Goal: Task Accomplishment & Management: Use online tool/utility

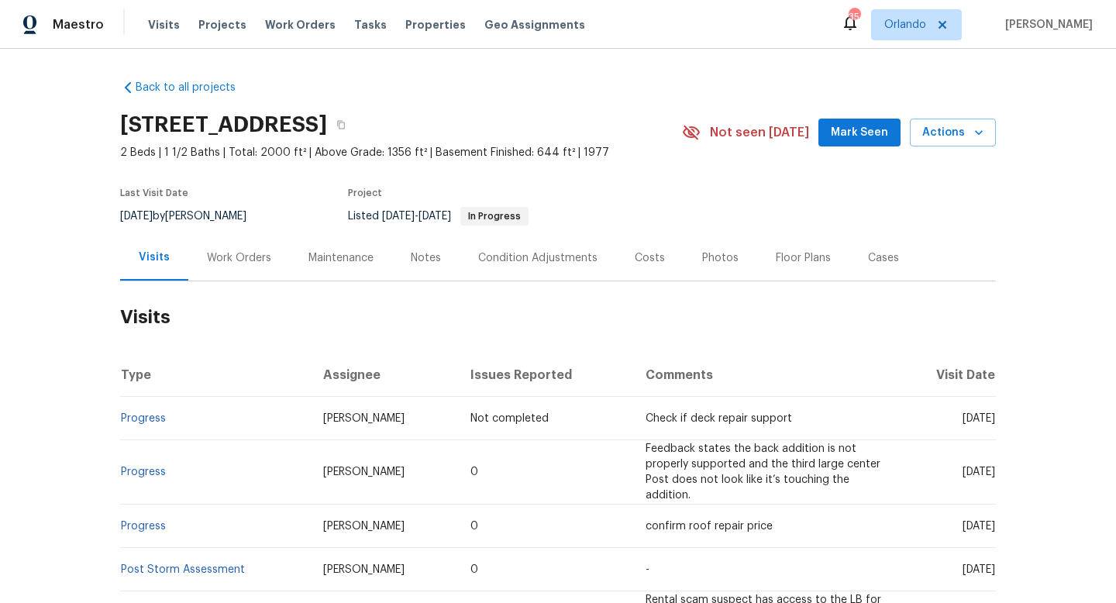
click at [259, 261] on div "Work Orders" at bounding box center [239, 257] width 64 height 15
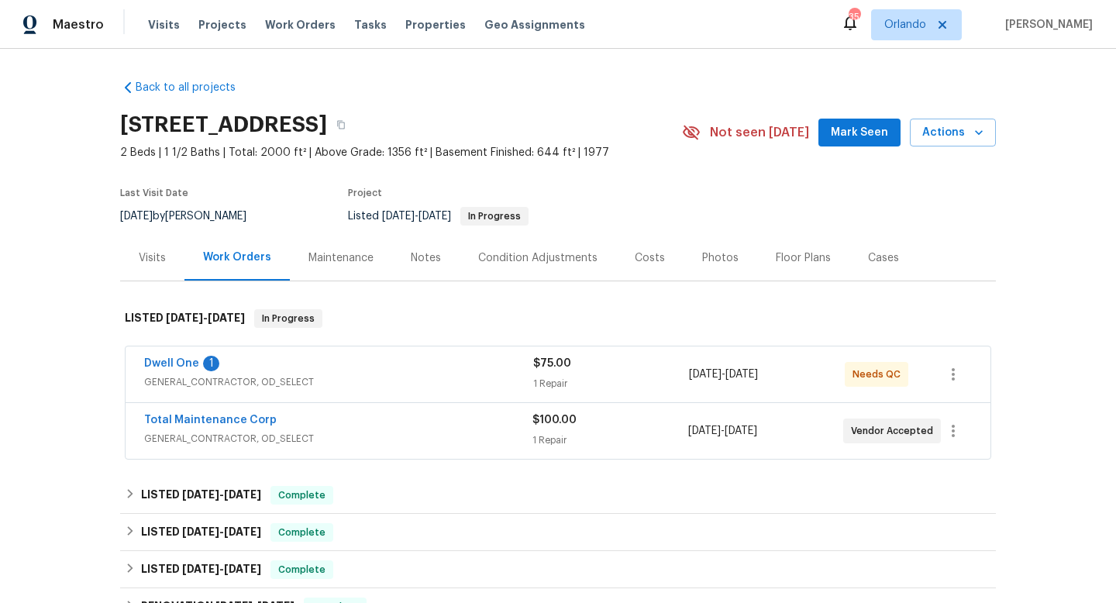
click at [390, 413] on div "Total Maintenance Corp" at bounding box center [338, 421] width 388 height 19
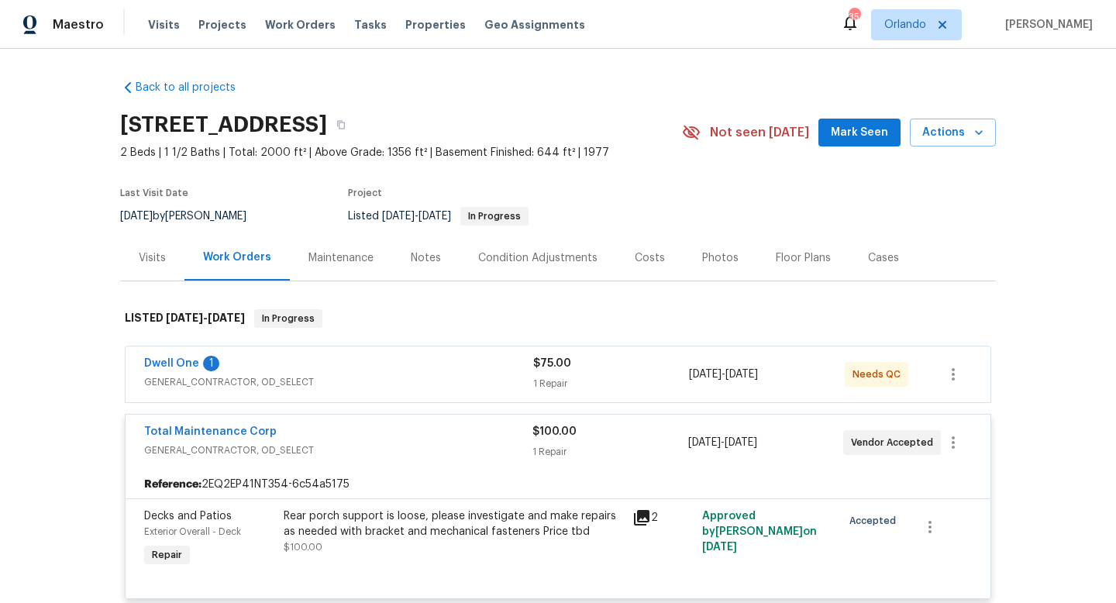
click at [402, 361] on div "Dwell One 1" at bounding box center [338, 365] width 389 height 19
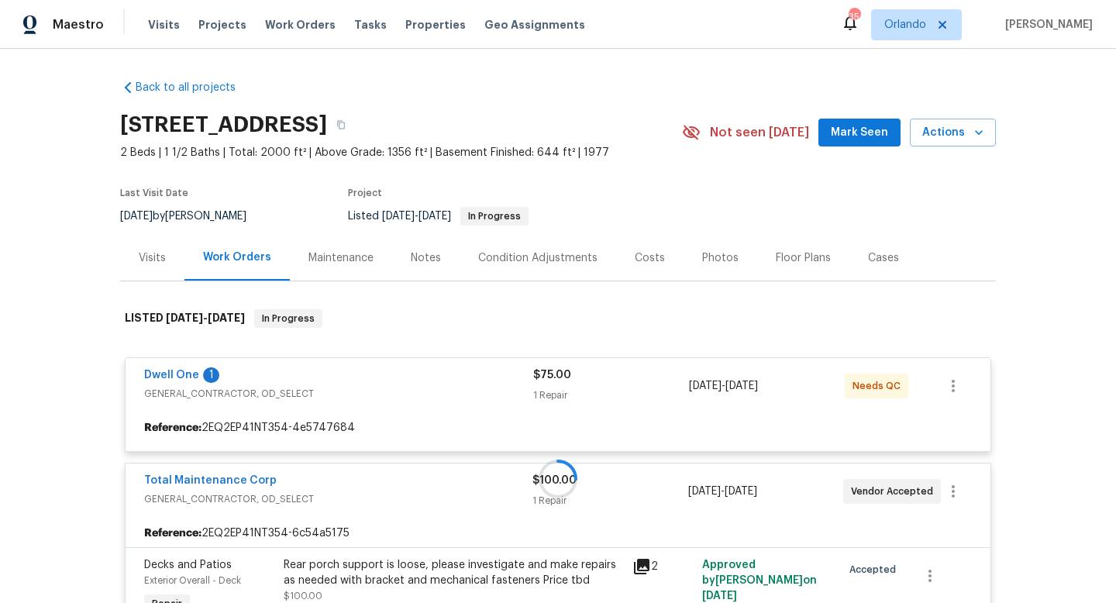
click at [402, 361] on div at bounding box center [558, 479] width 876 height 370
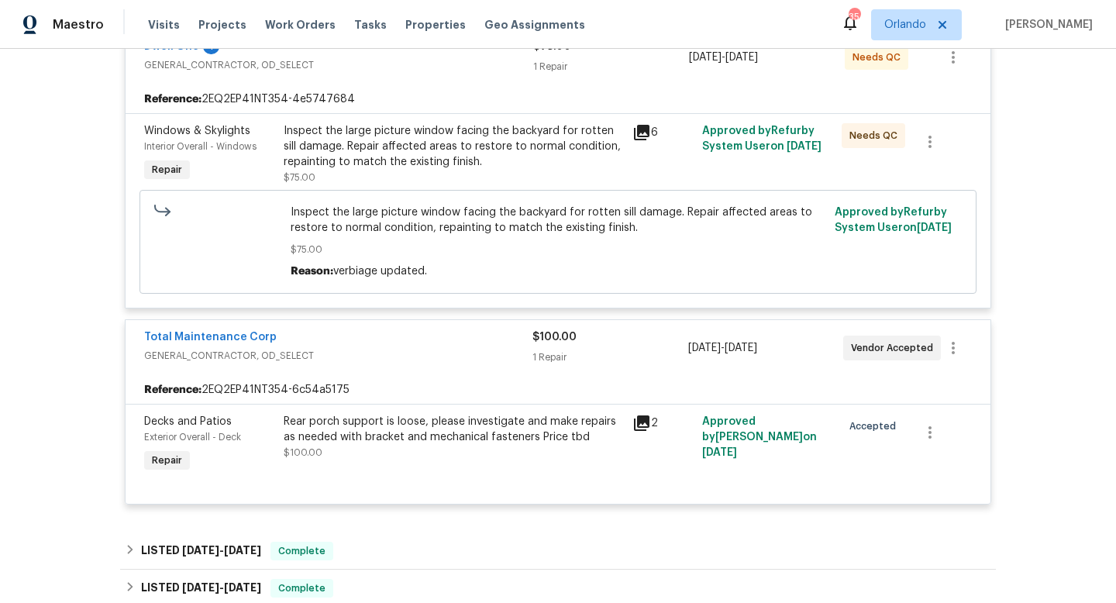
scroll to position [355, 0]
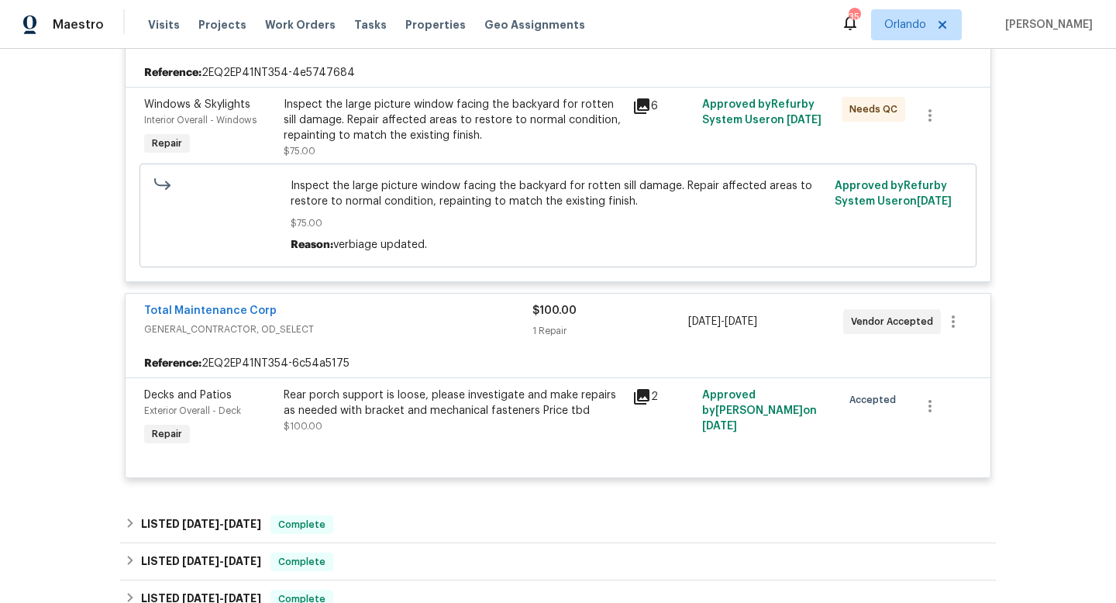
click at [631, 105] on div "6" at bounding box center [663, 127] width 70 height 71
click at [635, 108] on icon at bounding box center [641, 105] width 15 height 15
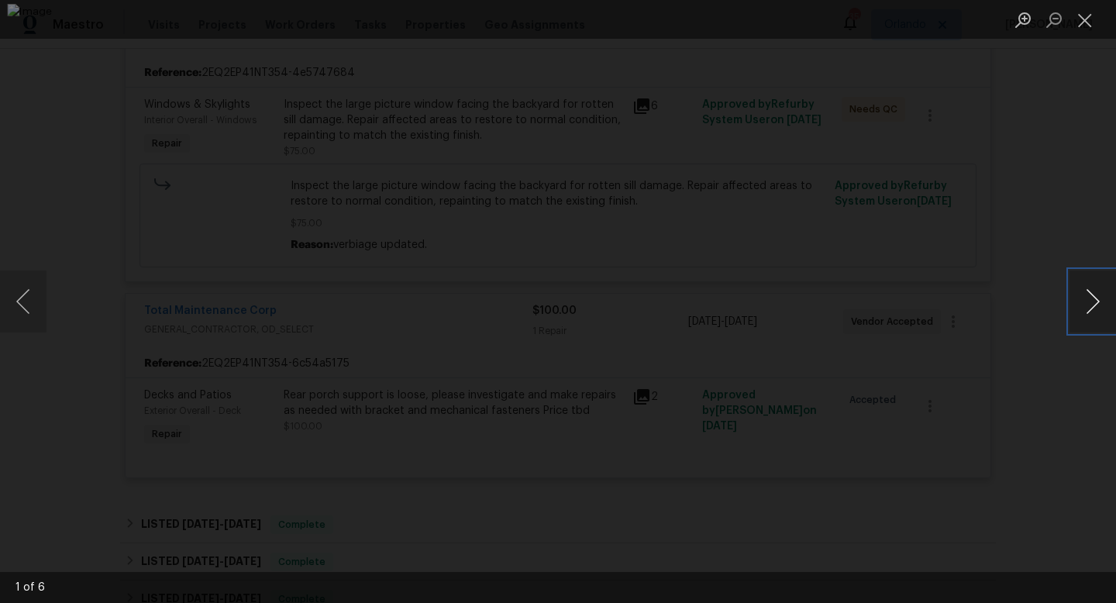
click at [1097, 293] on button "Next image" at bounding box center [1092, 301] width 46 height 62
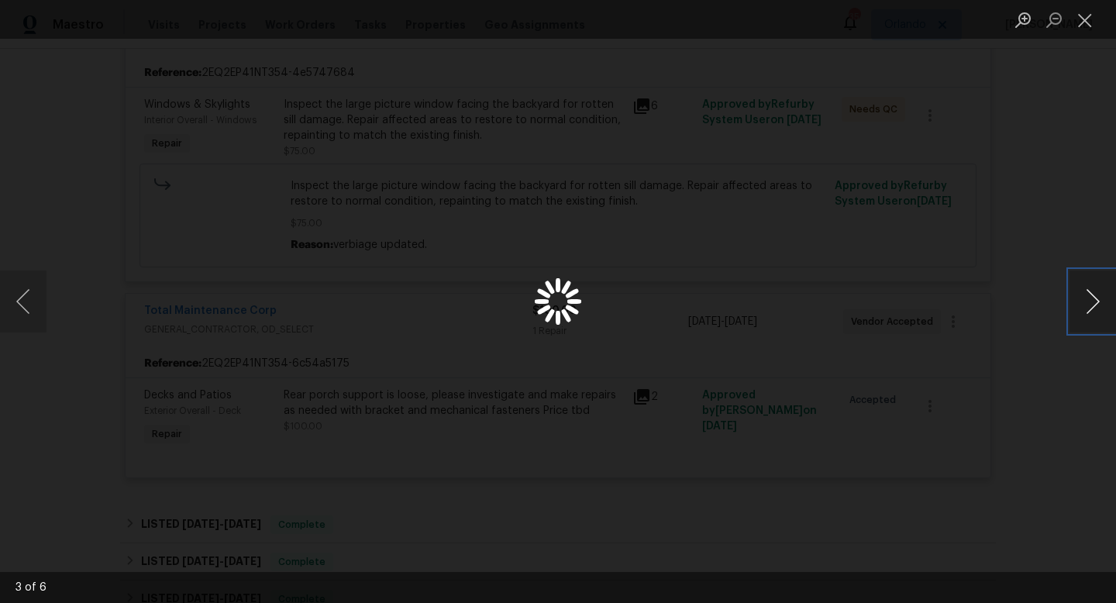
click at [1097, 293] on button "Next image" at bounding box center [1092, 301] width 46 height 62
click at [1083, 20] on button "Close lightbox" at bounding box center [1084, 19] width 31 height 27
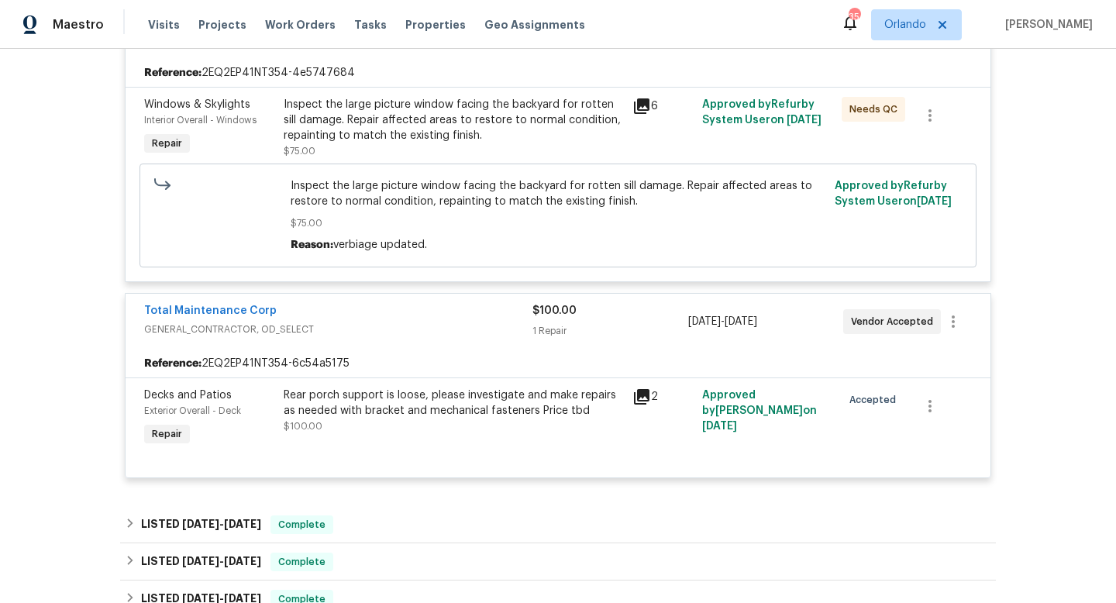
click at [621, 408] on div "Rear porch support is loose, please investigate and make repairs as needed with…" at bounding box center [453, 402] width 339 height 31
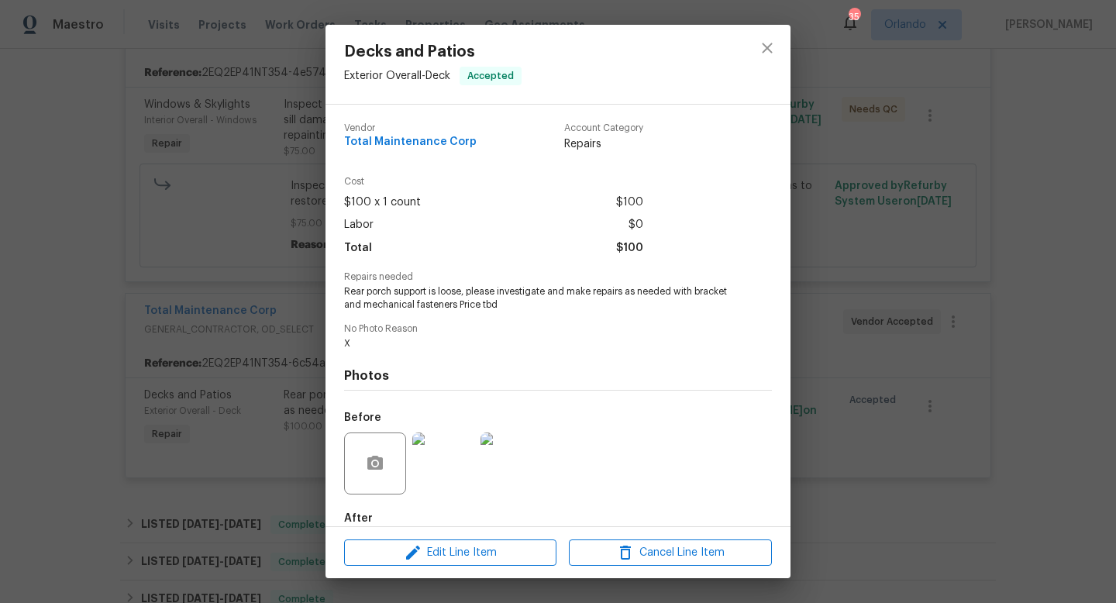
scroll to position [84, 0]
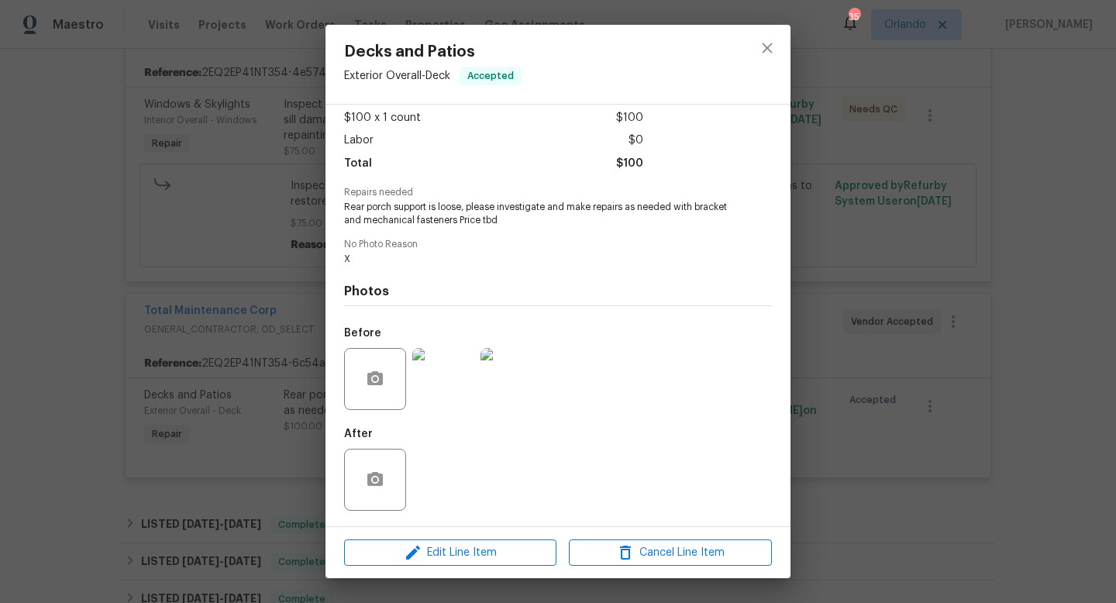
click at [845, 262] on div "Decks and Patios Exterior Overall - Deck Accepted Vendor Total Maintenance Corp…" at bounding box center [558, 301] width 1116 height 603
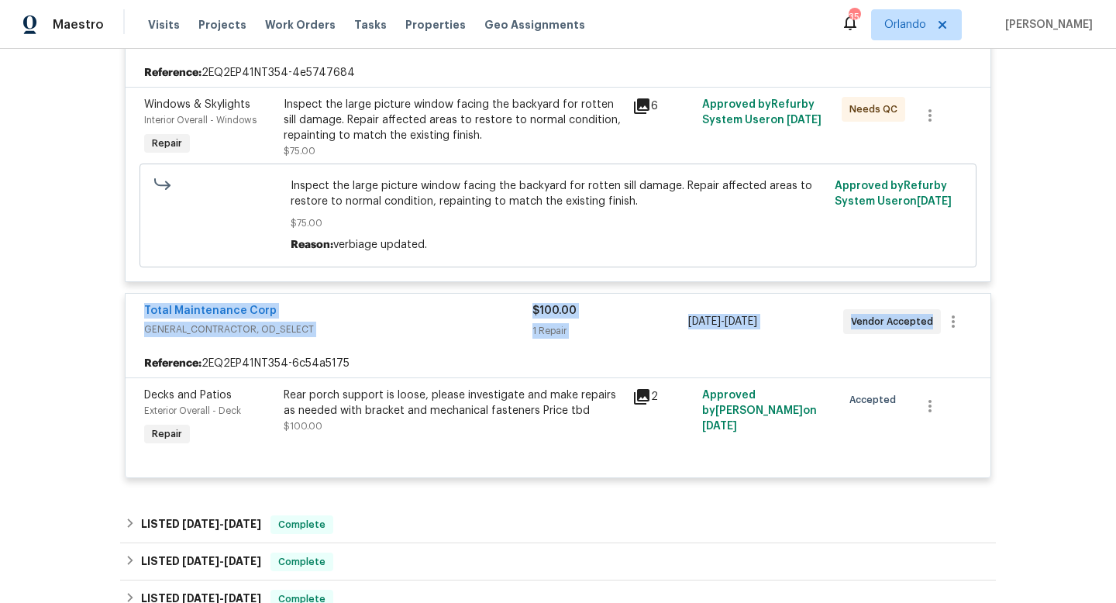
drag, startPoint x: 133, startPoint y: 306, endPoint x: 970, endPoint y: 327, distance: 837.1
click at [976, 332] on div "Total Maintenance Corp GENERAL_CONTRACTOR, OD_SELECT $100.00 1 Repair [DATE] - …" at bounding box center [558, 322] width 865 height 56
copy div "Total Maintenance Corp GENERAL_CONTRACTOR, OD_SELECT $100.00 1 Repair [DATE] - …"
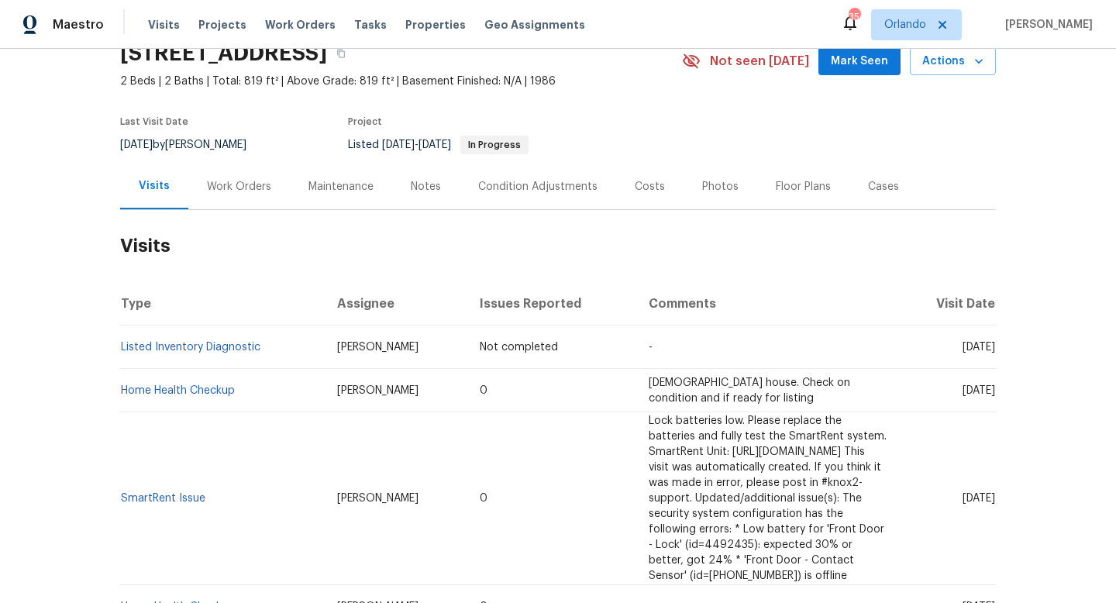
scroll to position [73, 0]
